Goal: Transaction & Acquisition: Purchase product/service

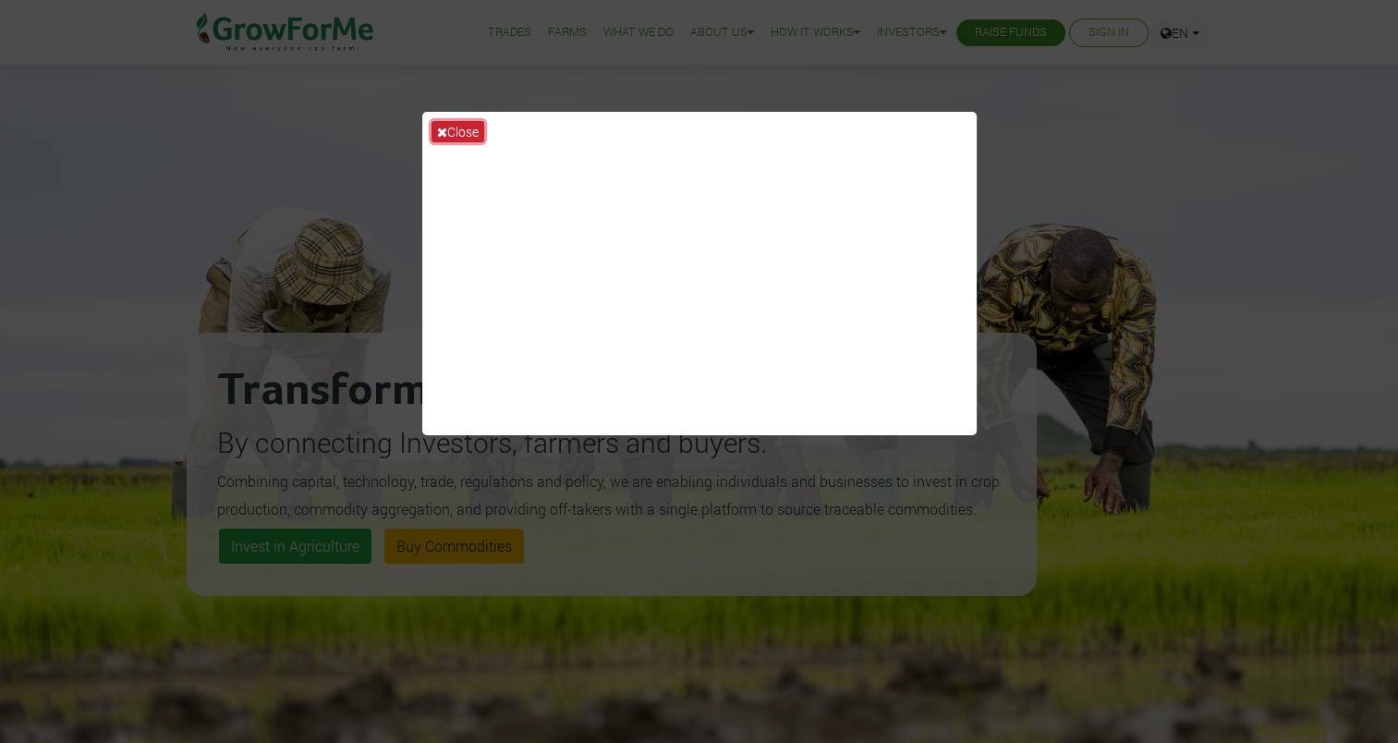
click at [446, 123] on button "Close" at bounding box center [457, 131] width 53 height 21
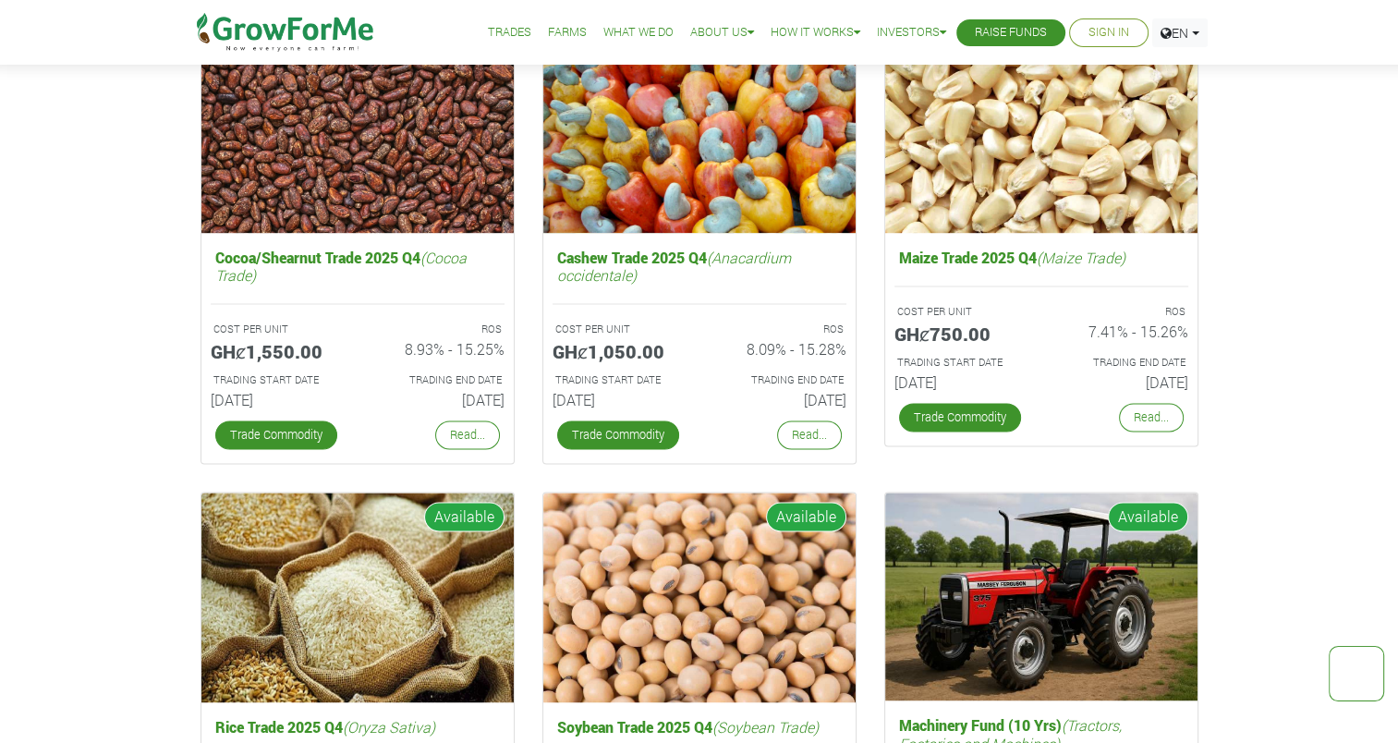
scroll to position [2631, 0]
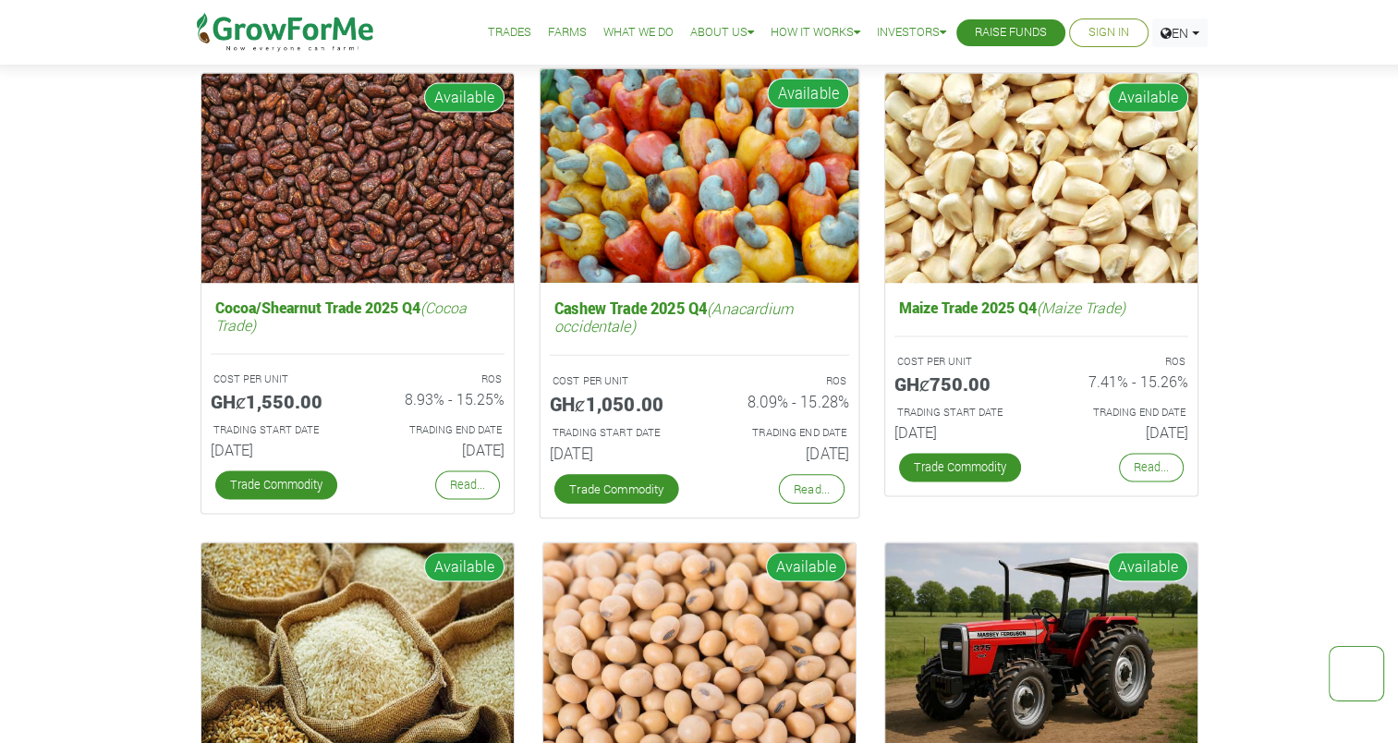
click at [708, 243] on img at bounding box center [699, 174] width 319 height 213
click at [812, 485] on link "Read..." at bounding box center [811, 489] width 66 height 30
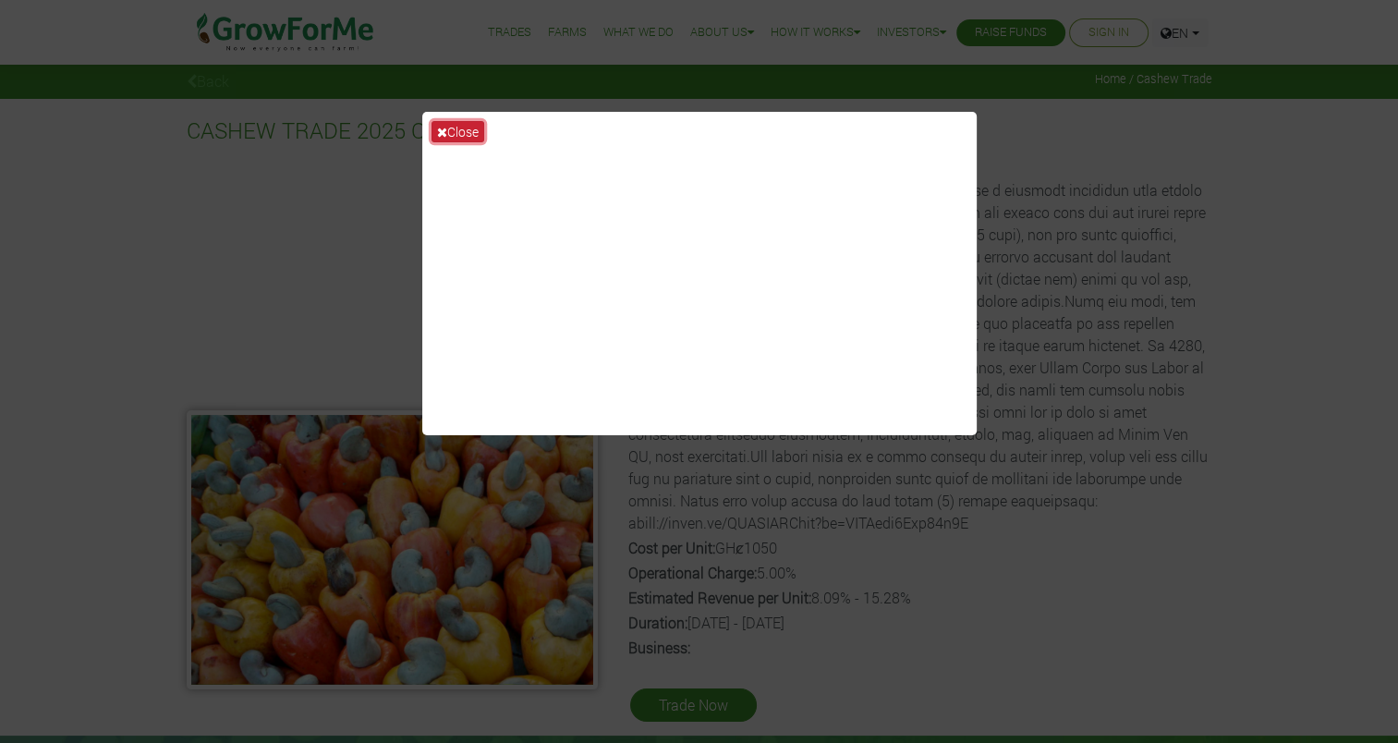
click at [464, 126] on button "Close" at bounding box center [457, 131] width 53 height 21
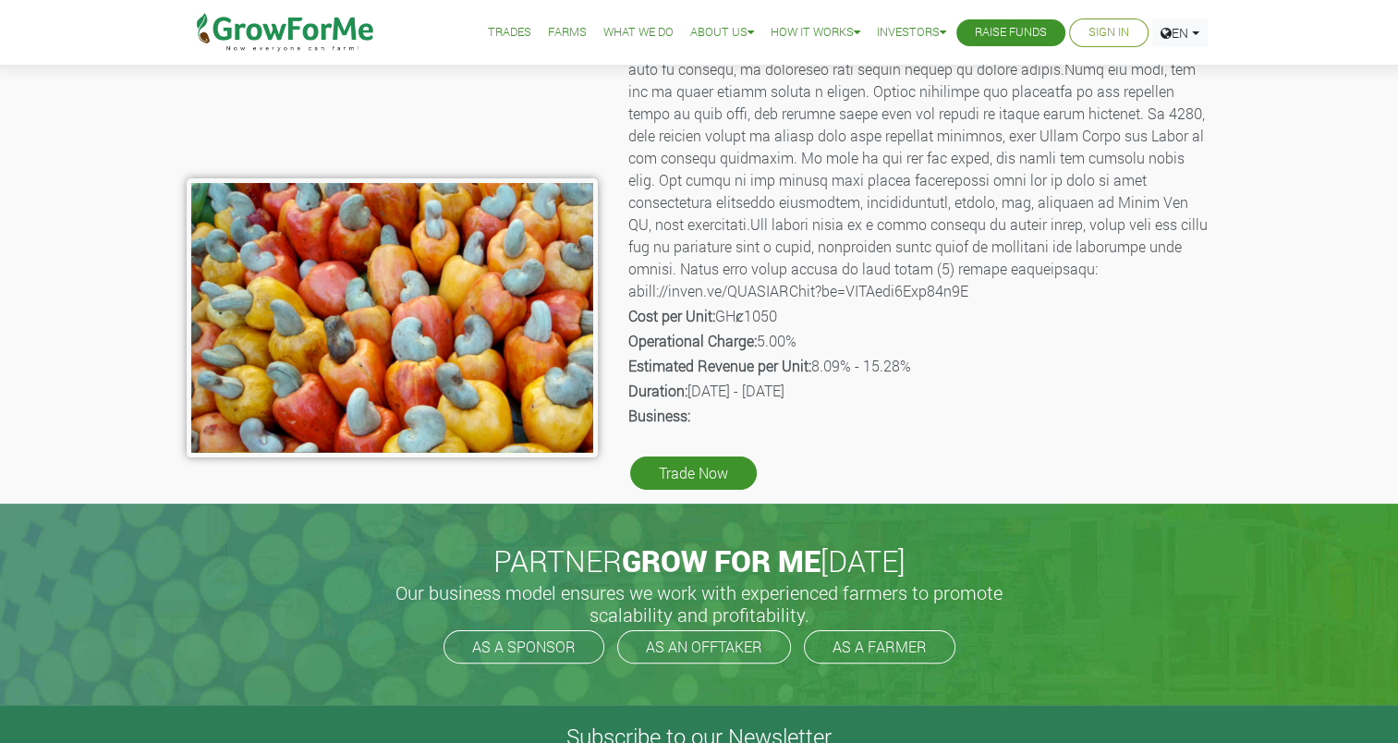
scroll to position [144, 0]
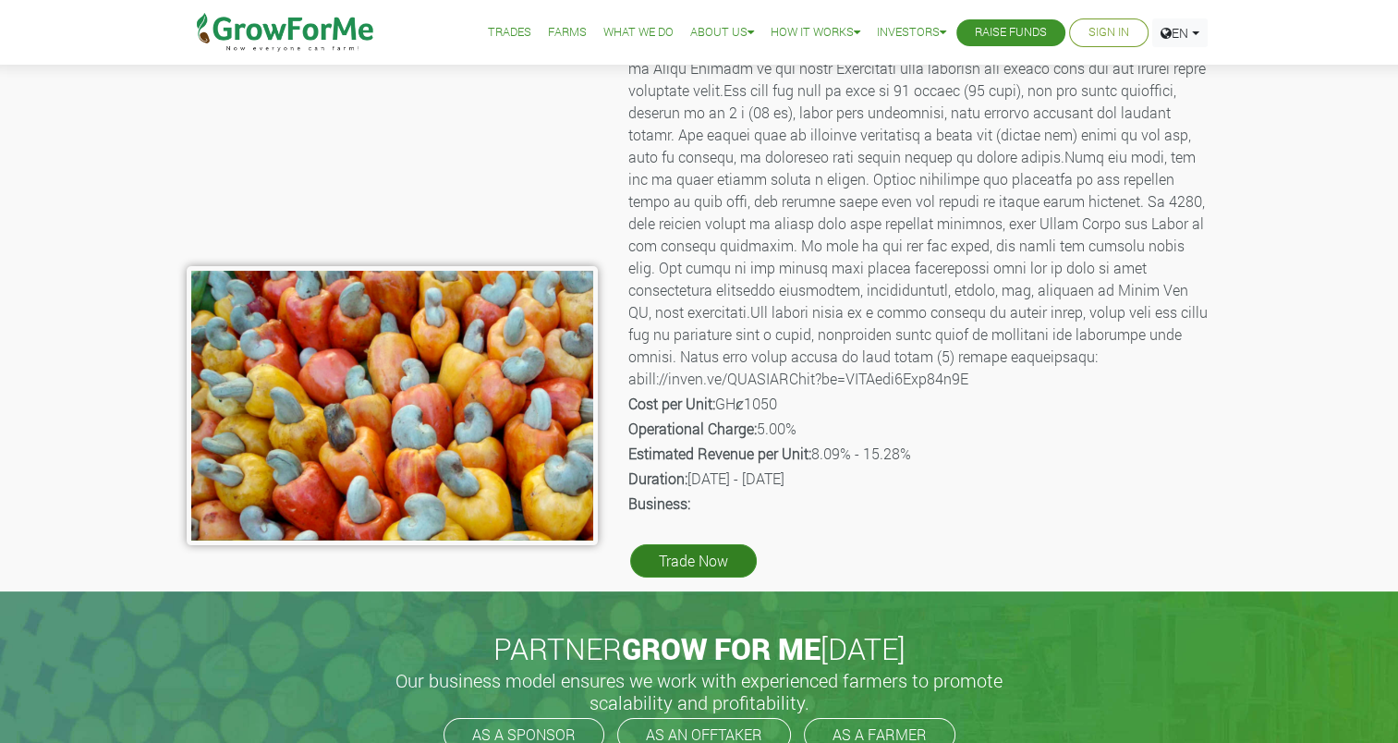
click at [679, 551] on link "Trade Now" at bounding box center [693, 560] width 127 height 33
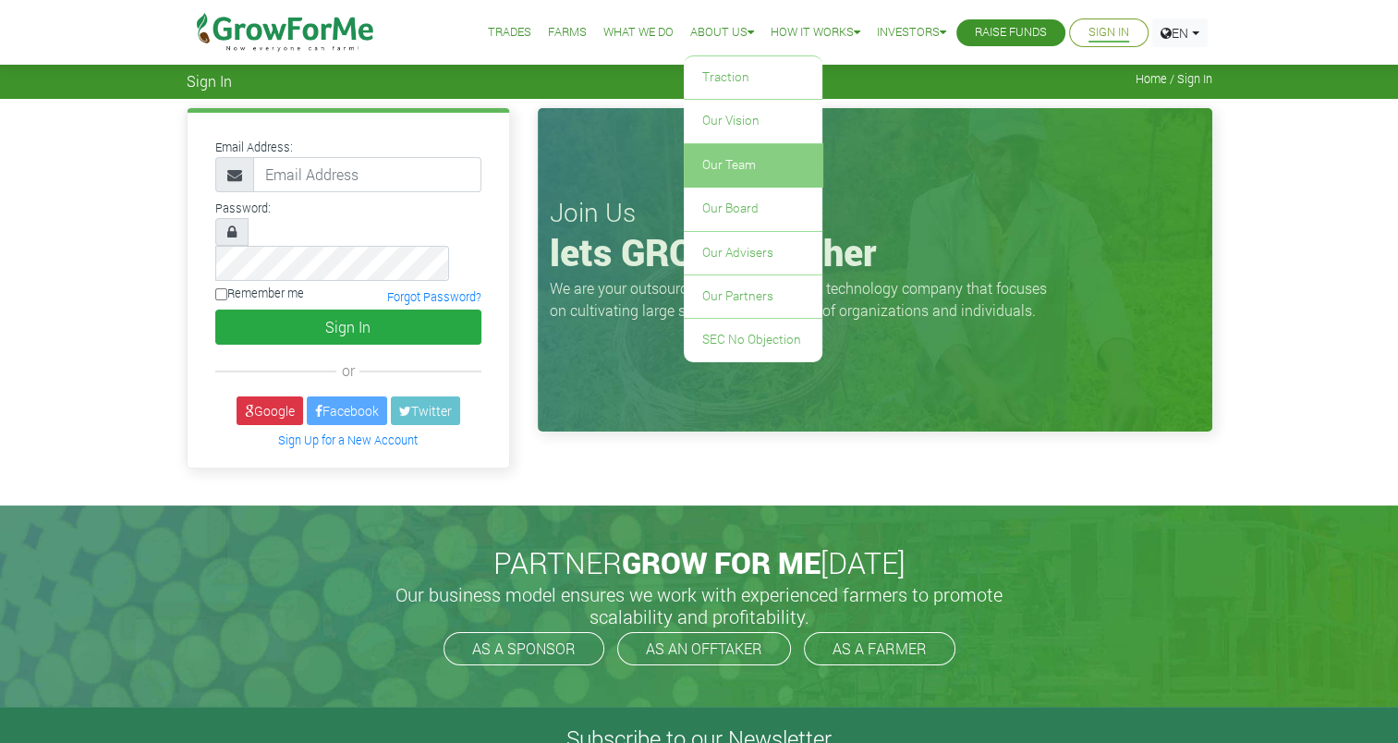
click at [733, 167] on link "Our Team" at bounding box center [753, 165] width 139 height 43
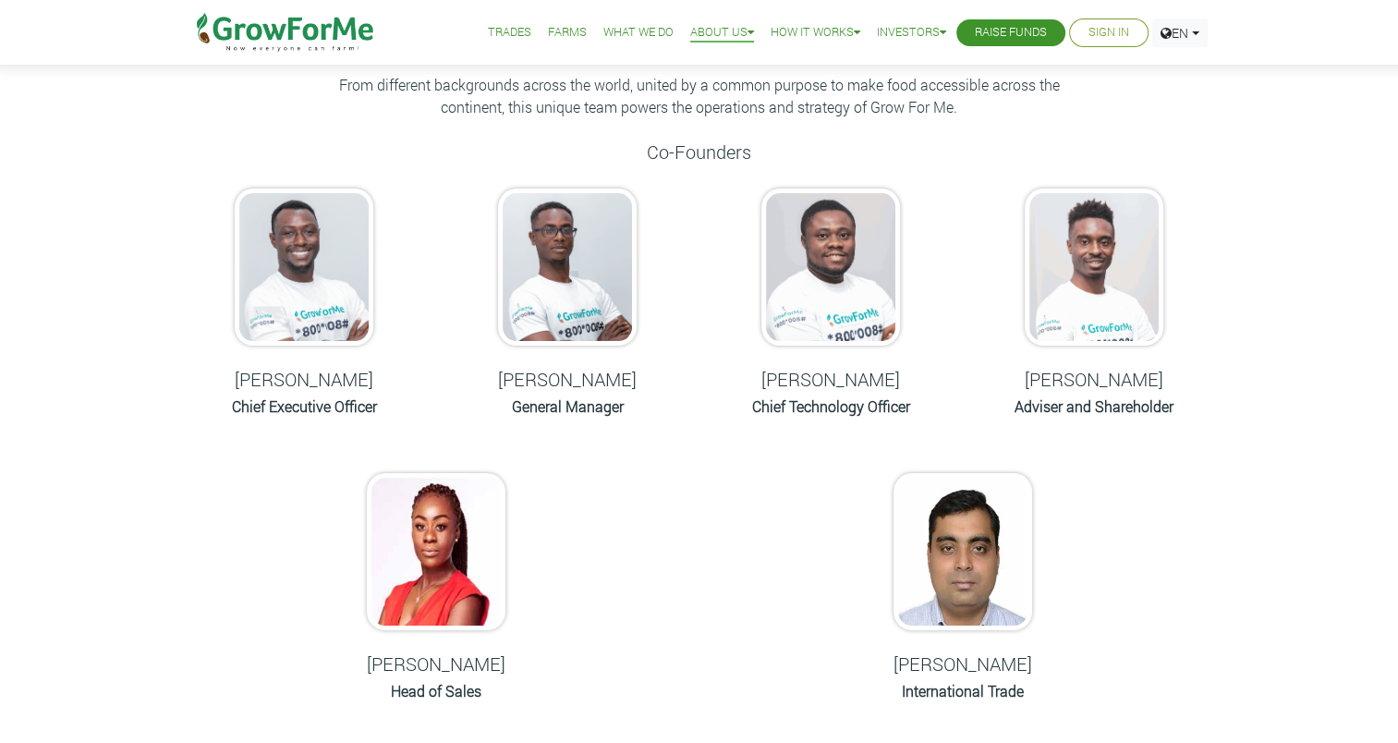
scroll to position [69, 0]
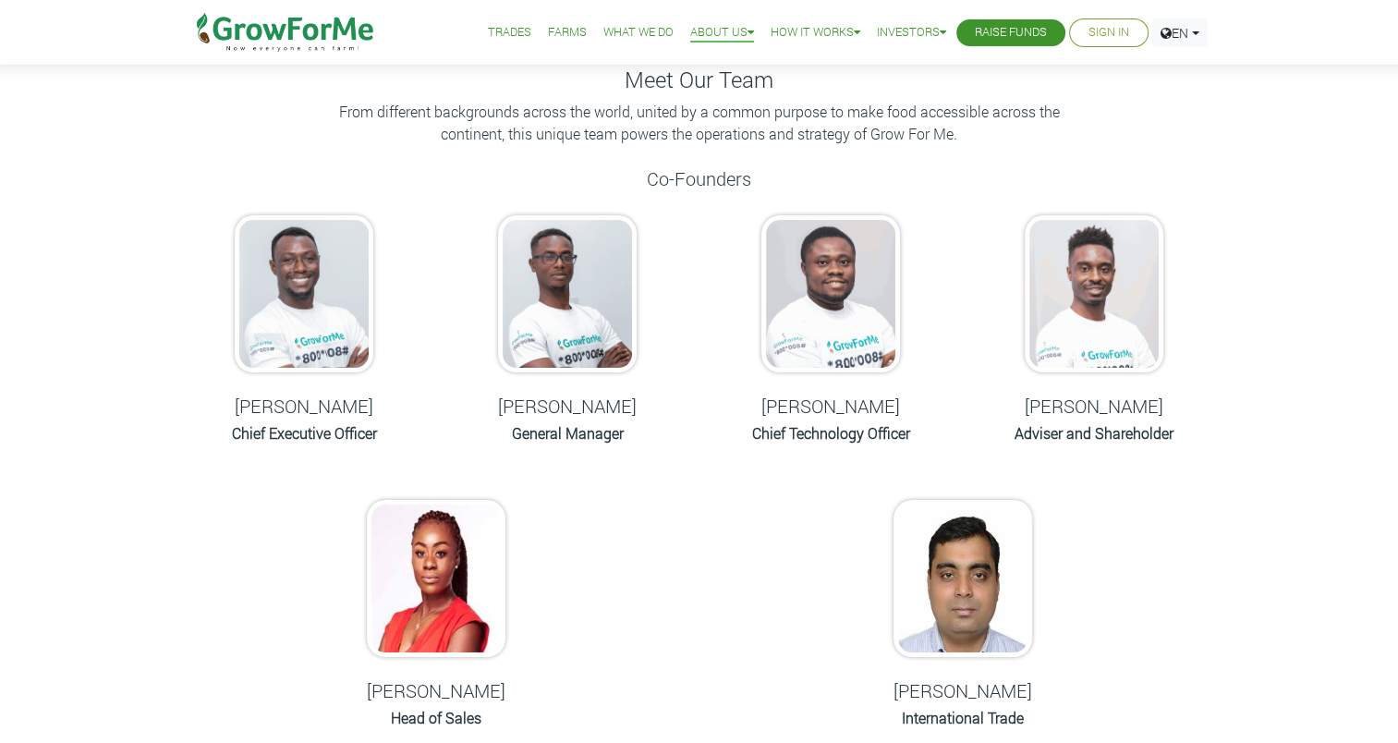
click at [448, 551] on img at bounding box center [436, 578] width 139 height 157
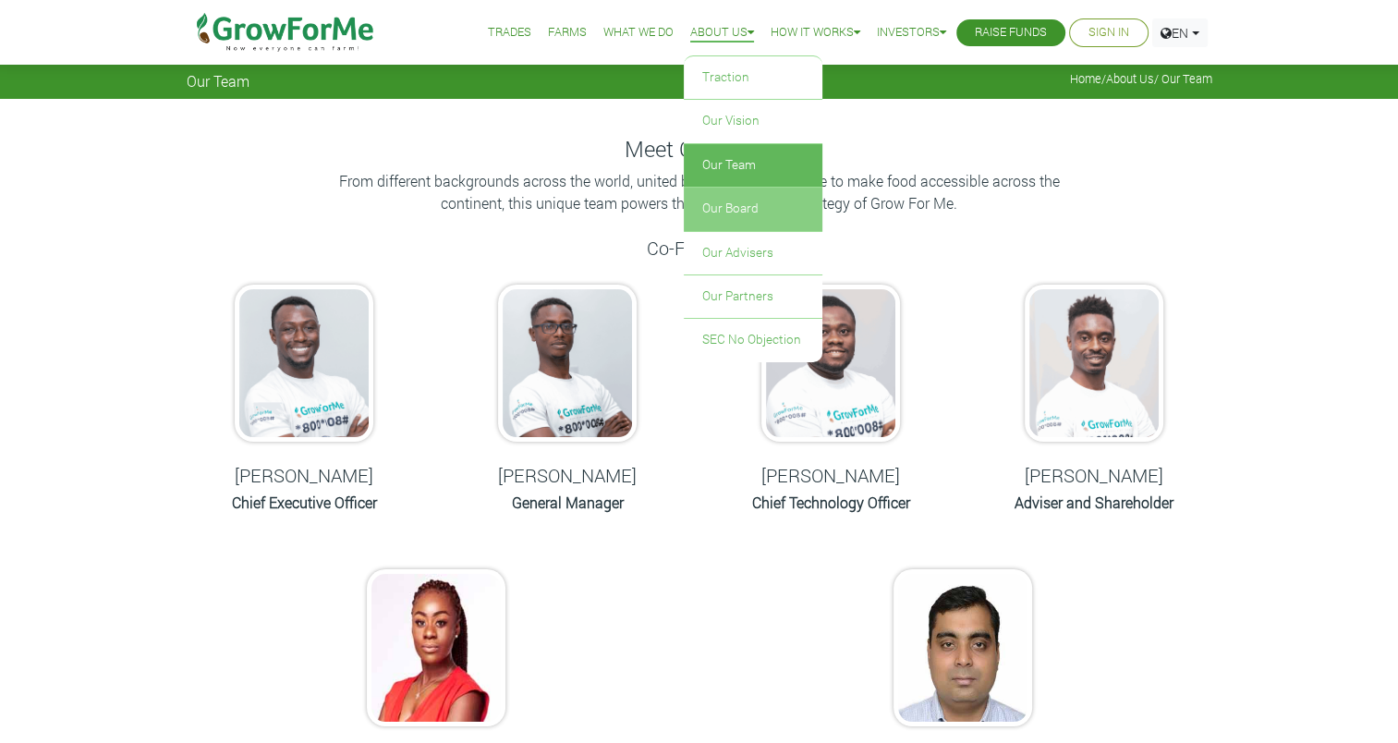
click at [747, 220] on link "Our Board" at bounding box center [753, 209] width 139 height 43
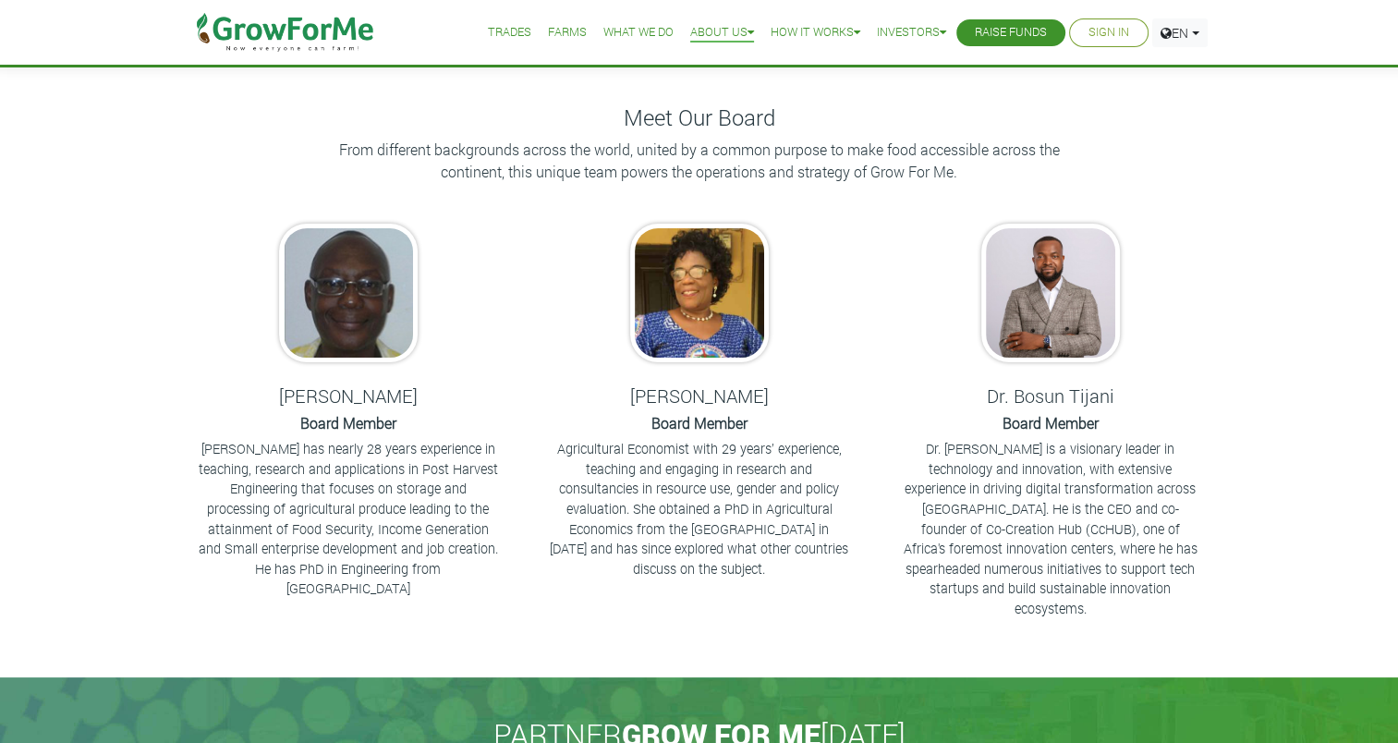
scroll to position [30, 0]
